Goal: Task Accomplishment & Management: Use online tool/utility

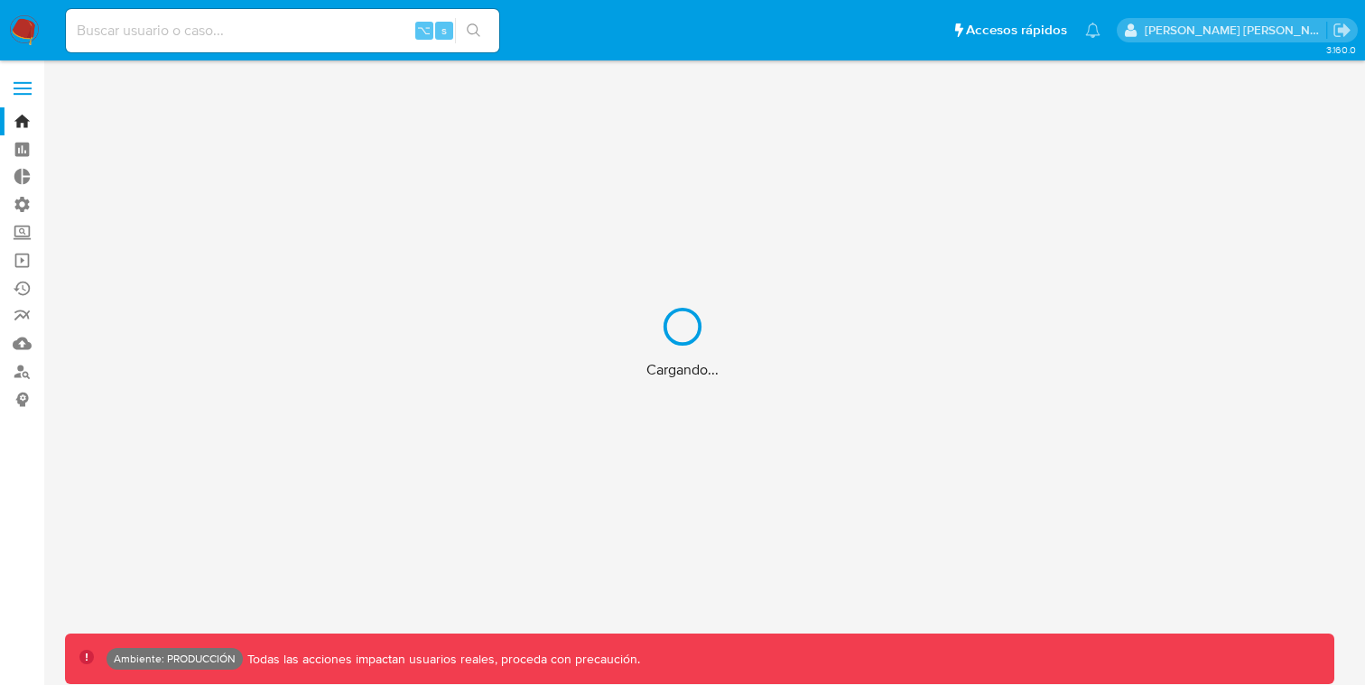
click at [263, 38] on div "Cargando..." at bounding box center [682, 342] width 1365 height 685
click at [237, 38] on div "Cargando..." at bounding box center [682, 342] width 1365 height 685
click at [202, 29] on input at bounding box center [282, 30] width 433 height 23
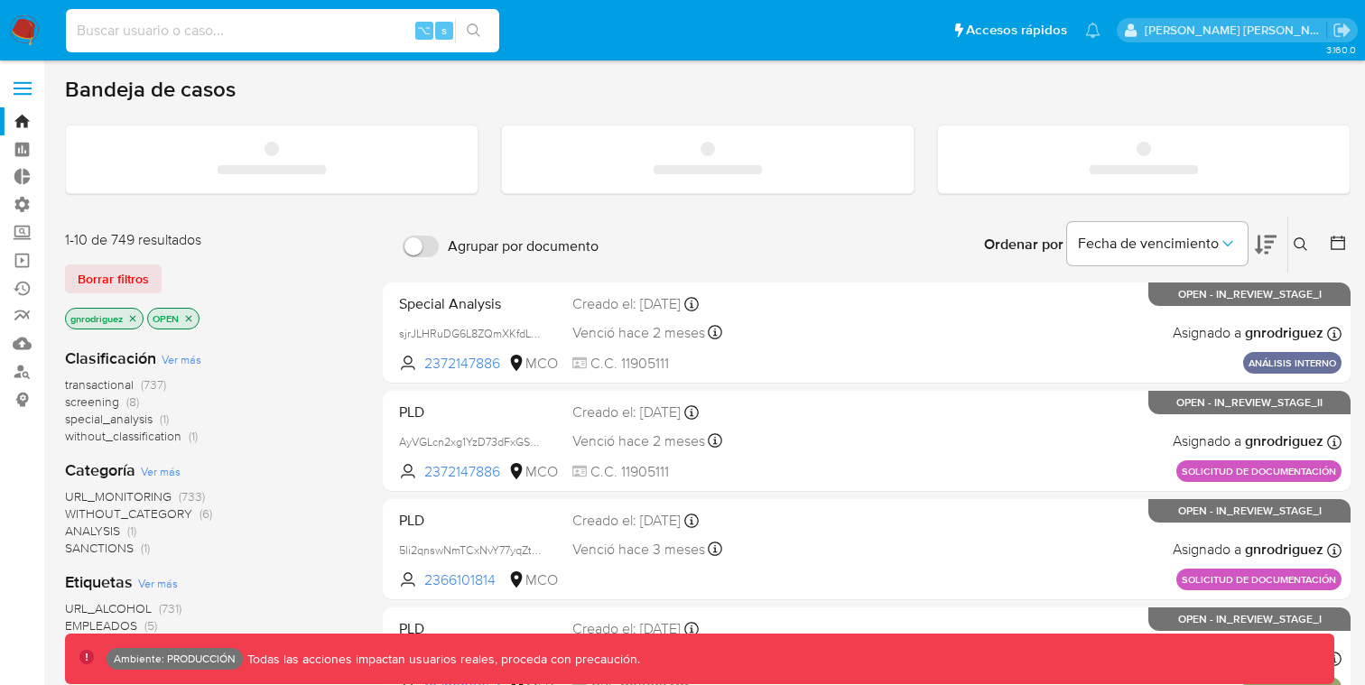
paste input "NC2TZCbe54yTLX6EqlUau1ON"
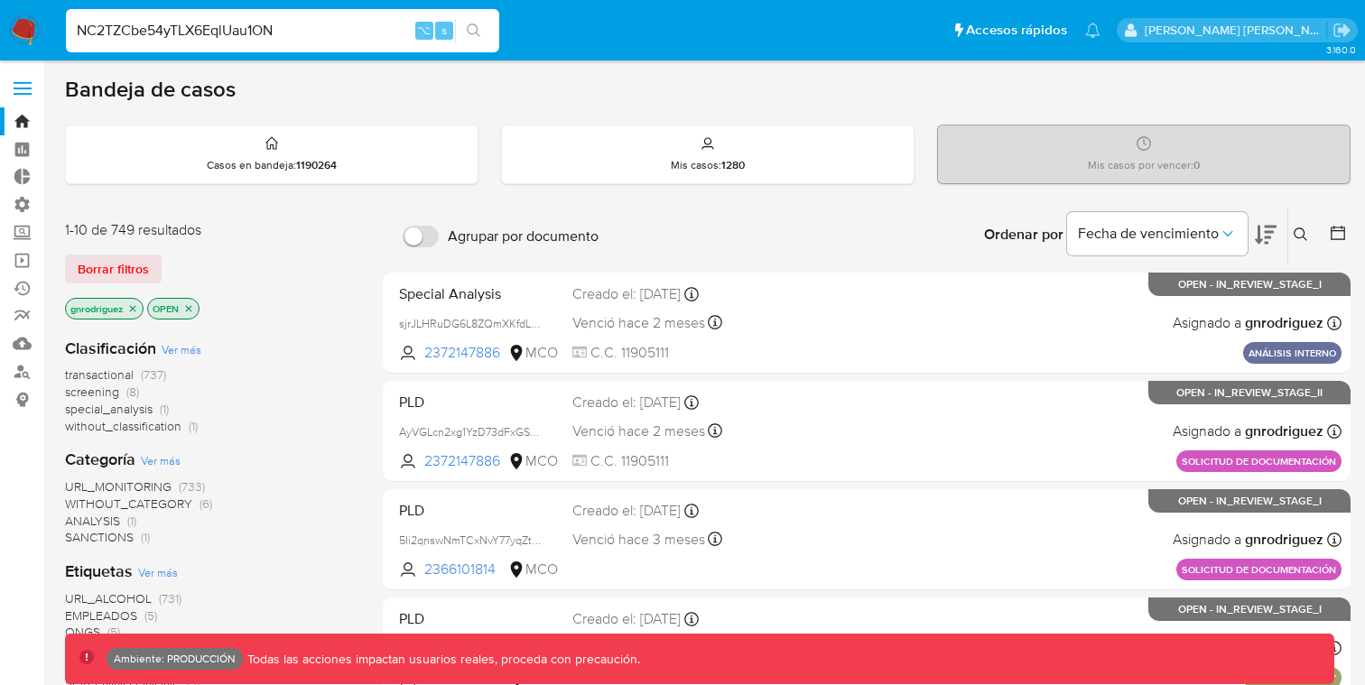
type input "NC2TZCbe54yTLX6EqlUau1ON"
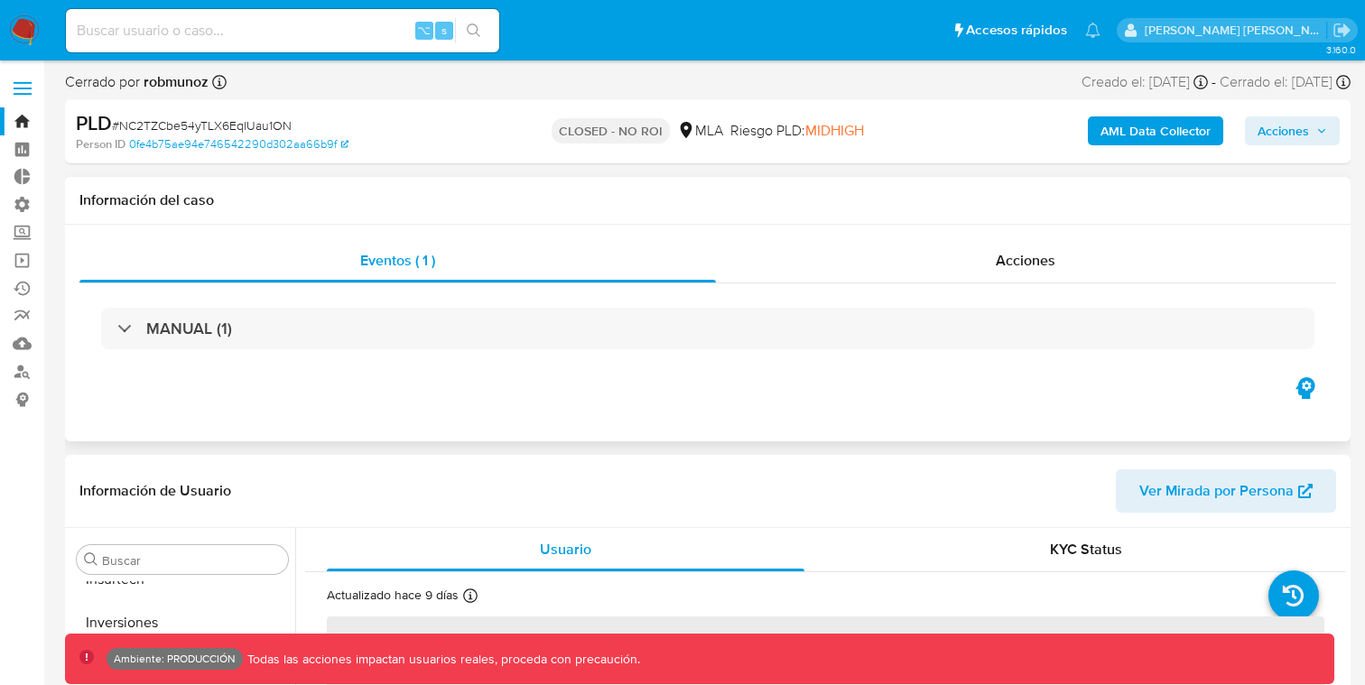
scroll to position [850, 0]
select select "10"
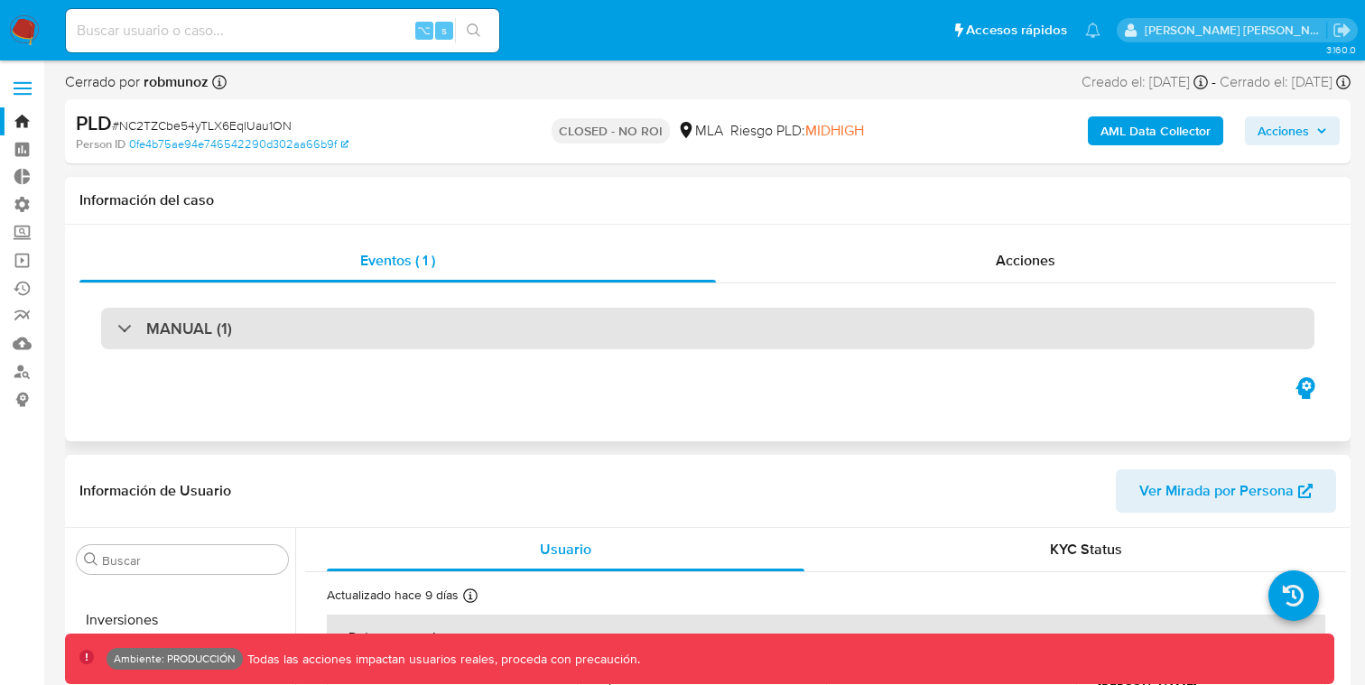
click at [763, 321] on div "MANUAL (1)" at bounding box center [707, 329] width 1213 height 42
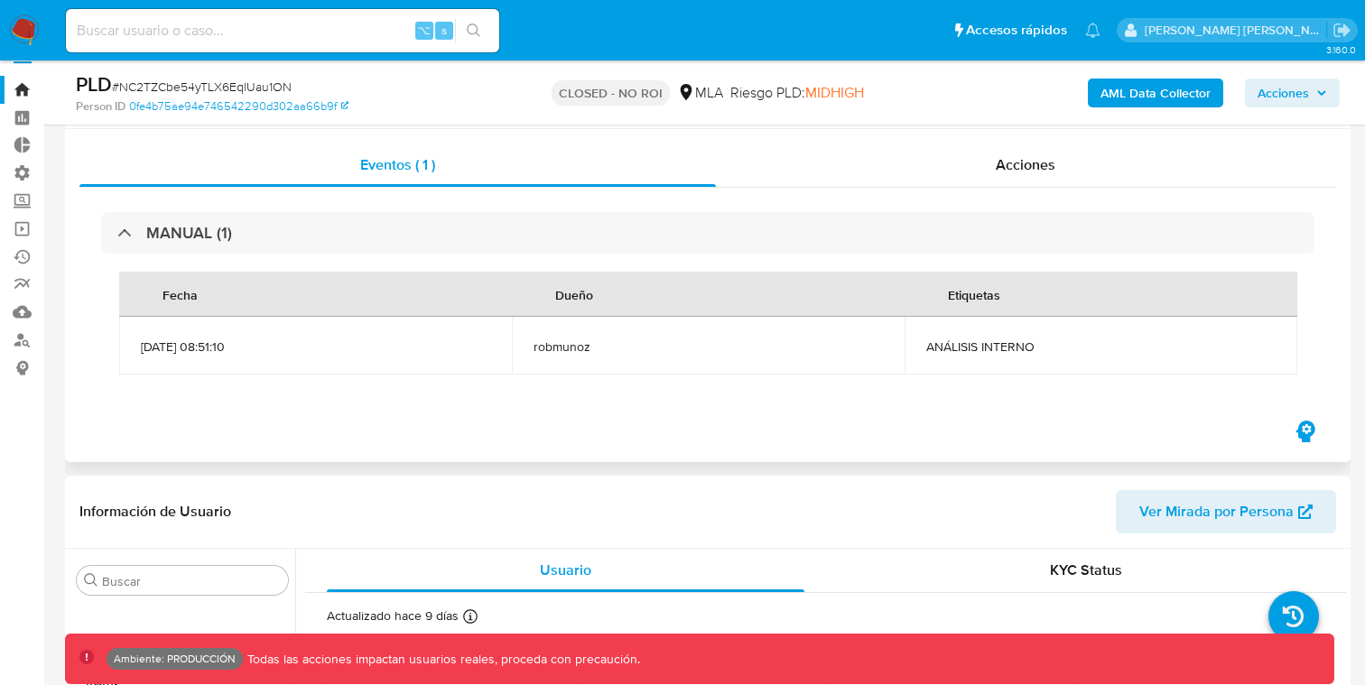
scroll to position [0, 0]
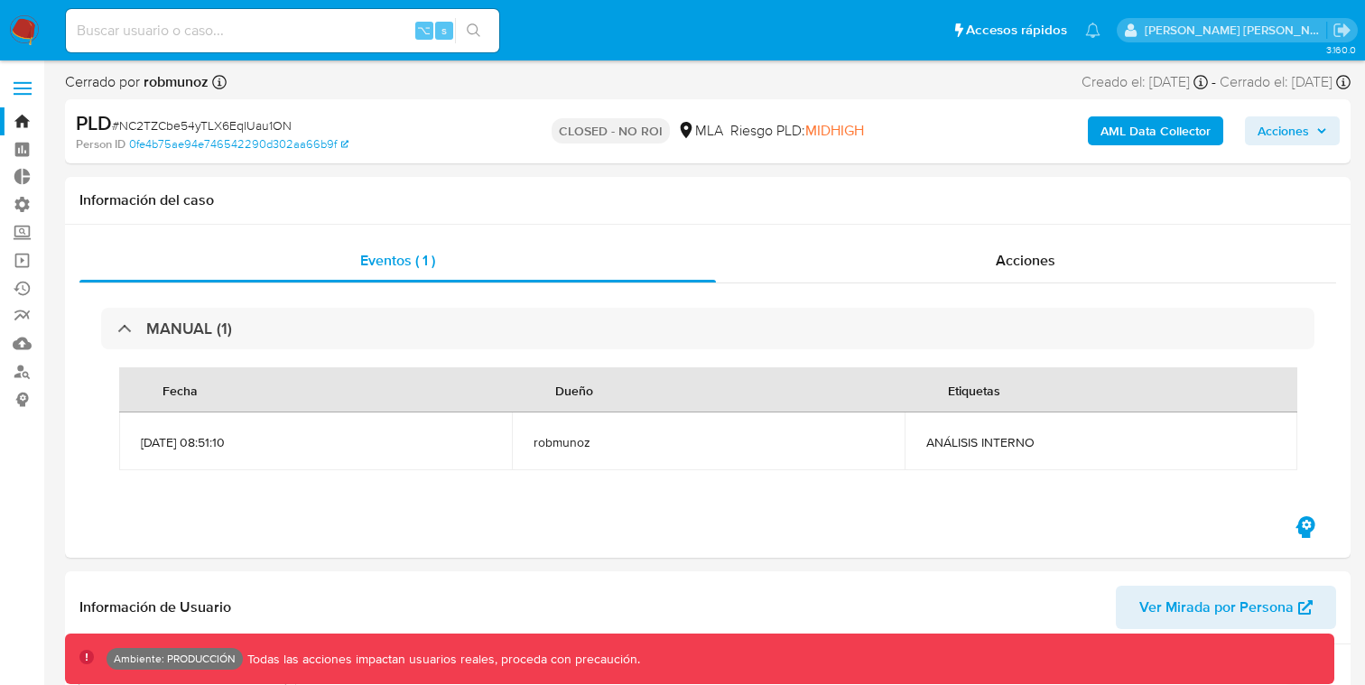
click at [230, 15] on div "⌥ s" at bounding box center [282, 30] width 433 height 43
click at [213, 26] on input at bounding box center [282, 30] width 433 height 23
paste input "vXMvGTz2mKT5mrxbl9B2rdcq"
type input "vXMvGTz2mKT5mrxbl9B2rdcq"
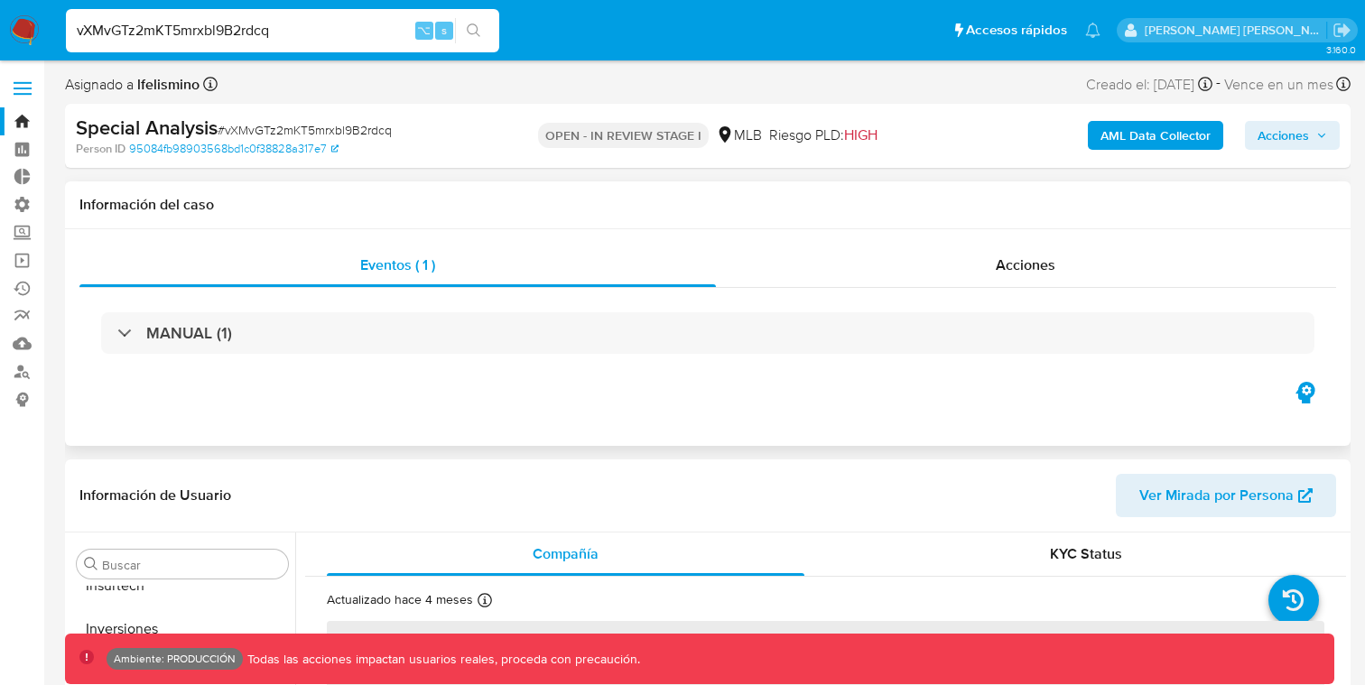
scroll to position [850, 0]
select select "10"
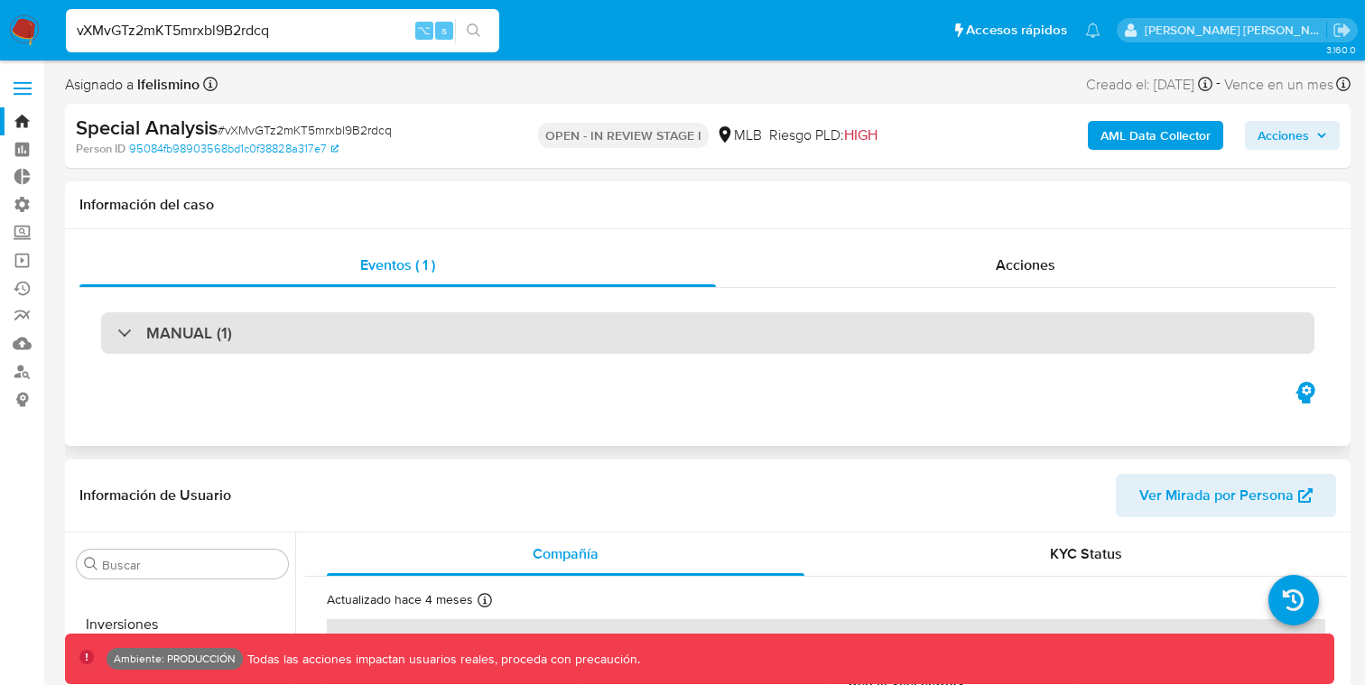
click at [544, 326] on div "MANUAL (1)" at bounding box center [707, 333] width 1213 height 42
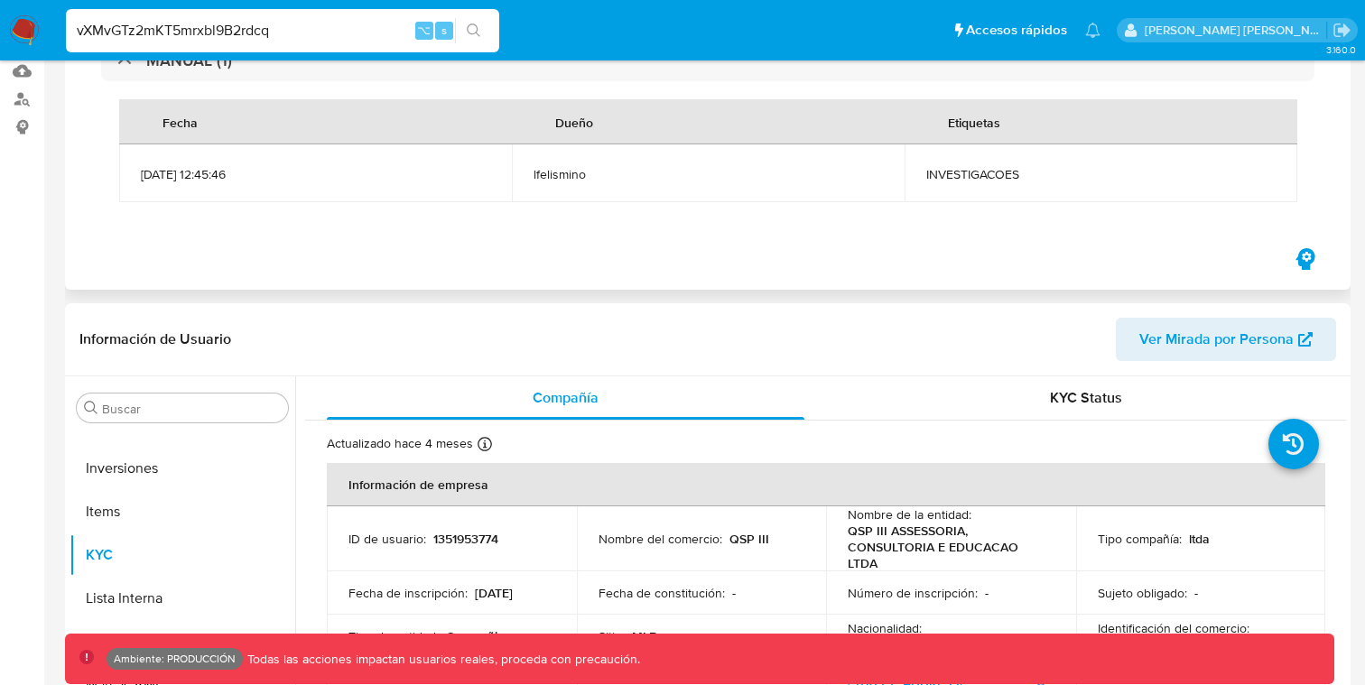
scroll to position [0, 0]
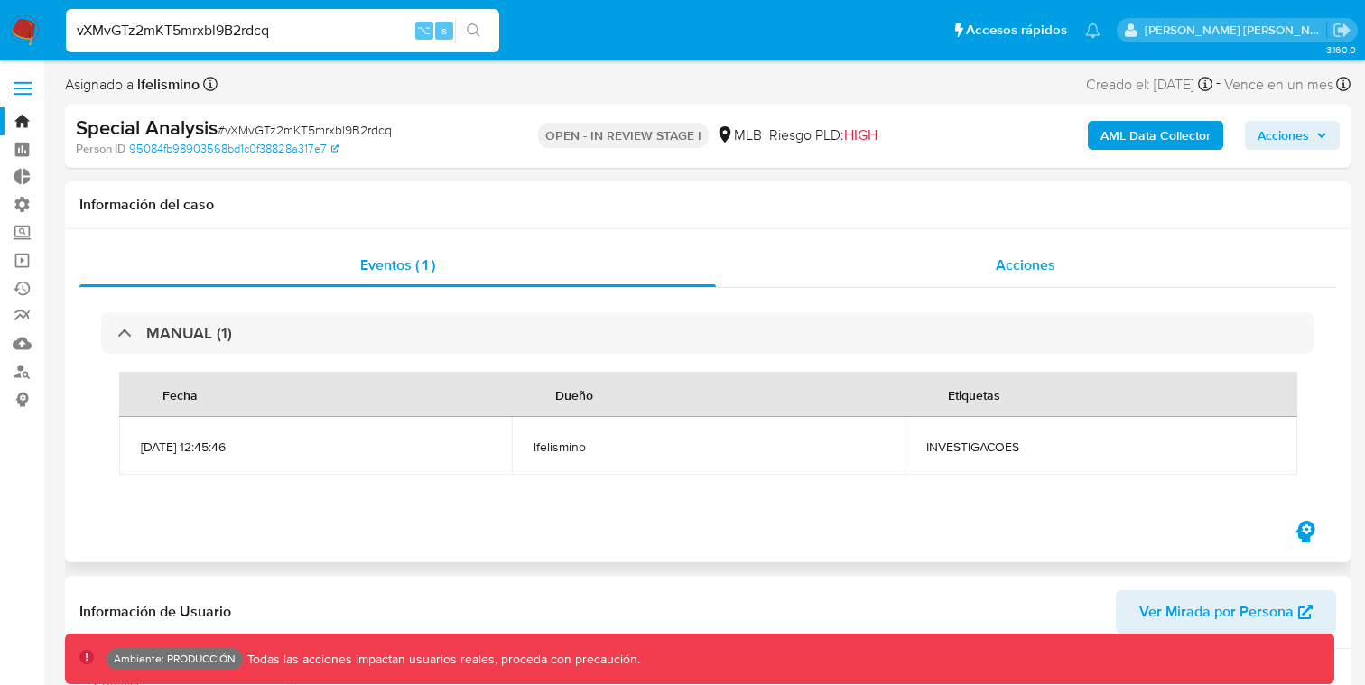
click at [972, 284] on div "Acciones" at bounding box center [1026, 265] width 621 height 43
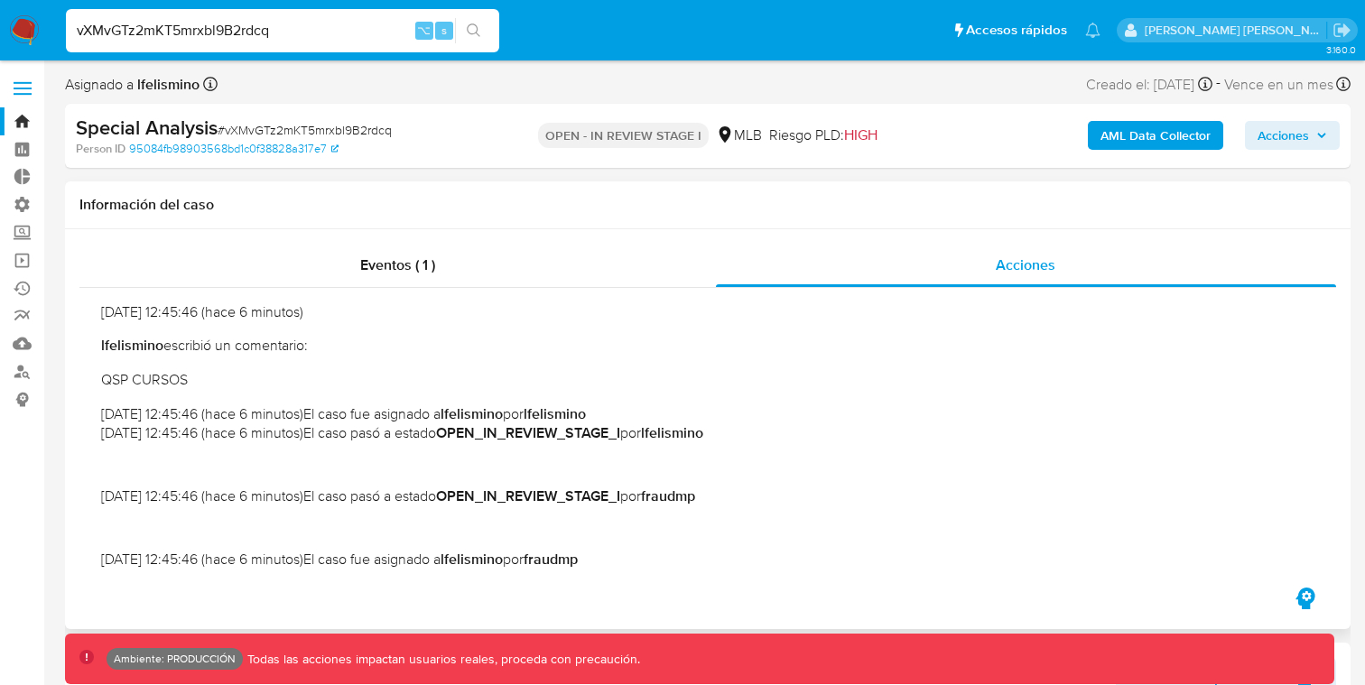
scroll to position [142, 0]
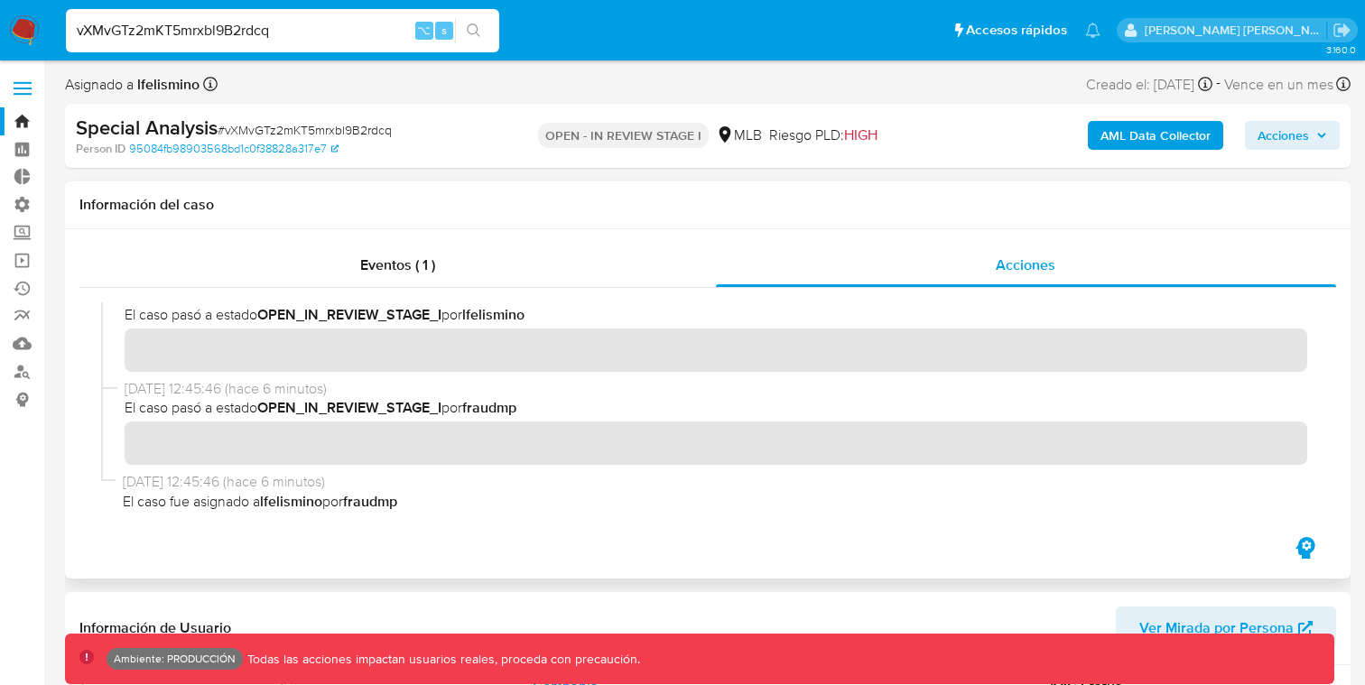
click at [482, 299] on div at bounding box center [707, 411] width 1257 height 246
click at [470, 275] on div "Eventos ( 1 )" at bounding box center [397, 265] width 637 height 43
